Goal: Use online tool/utility

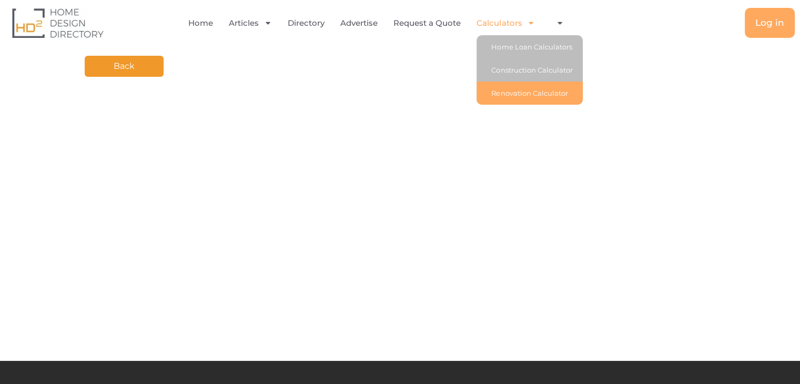
click at [520, 93] on link "Renovation Calculator" at bounding box center [530, 93] width 106 height 23
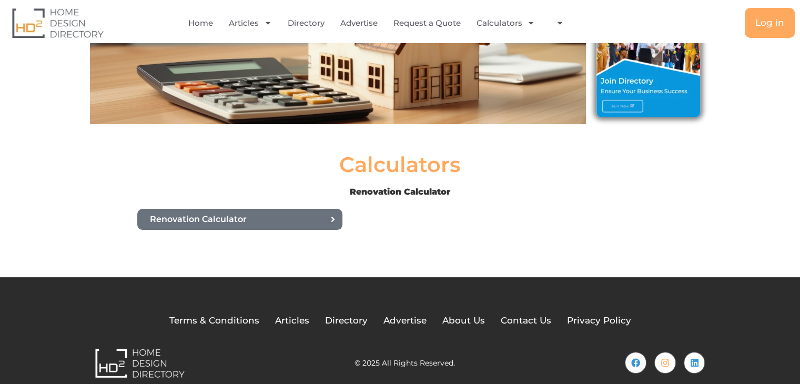
scroll to position [162, 0]
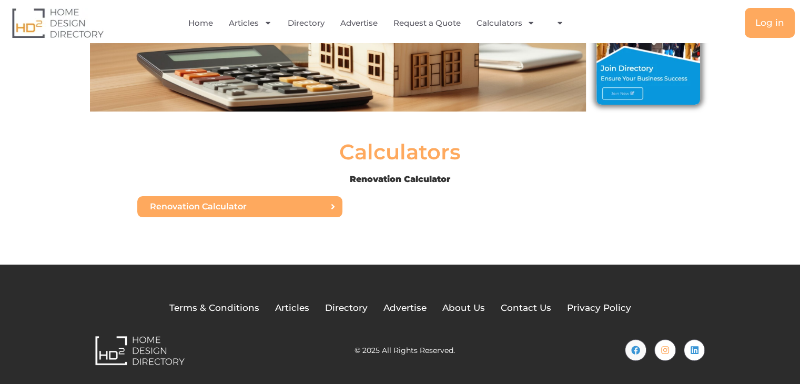
click at [296, 203] on span "Renovation Calculator" at bounding box center [237, 207] width 174 height 8
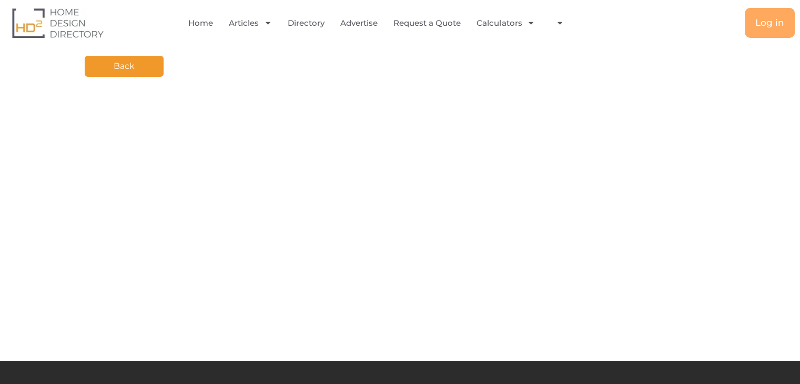
scroll to position [98, 0]
